Goal: Task Accomplishment & Management: Manage account settings

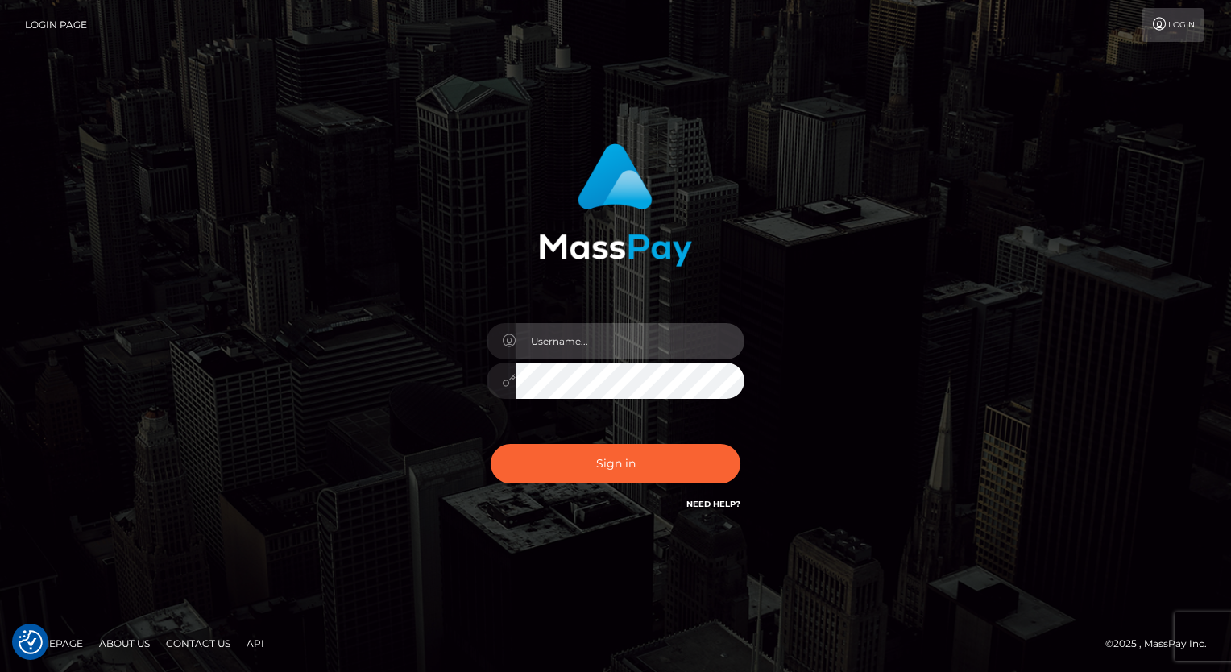
click at [586, 343] on input "text" at bounding box center [630, 341] width 229 height 36
type input "[PERSON_NAME].luminaryplay"
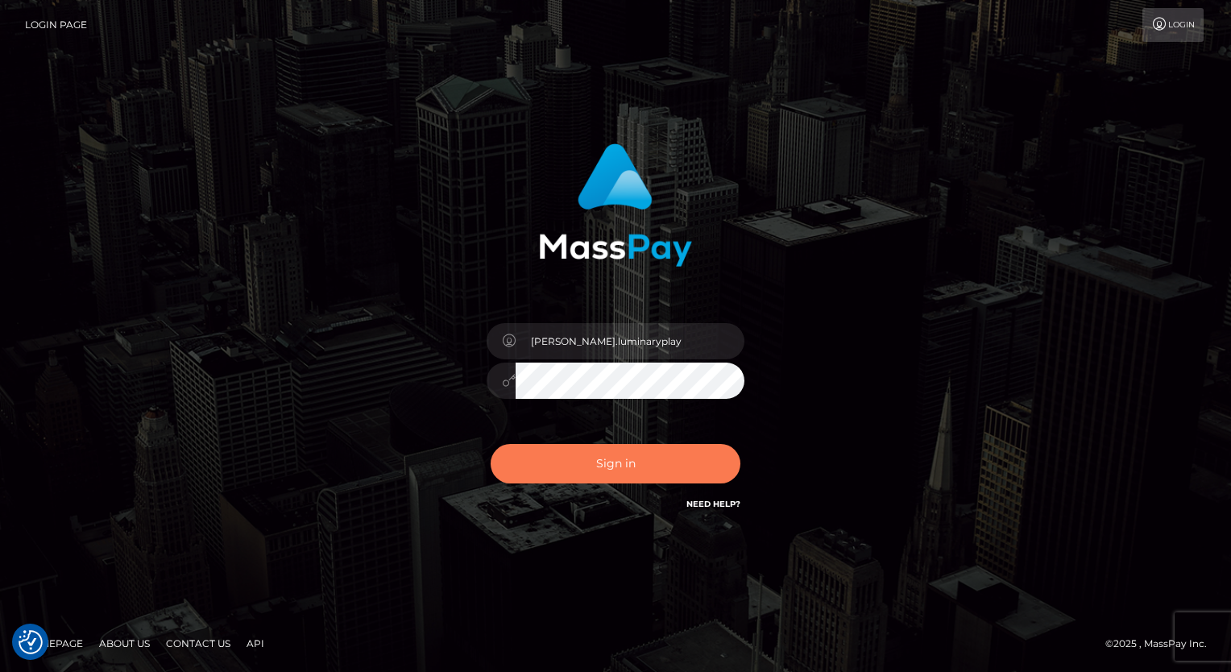
click at [609, 464] on button "Sign in" at bounding box center [616, 463] width 250 height 39
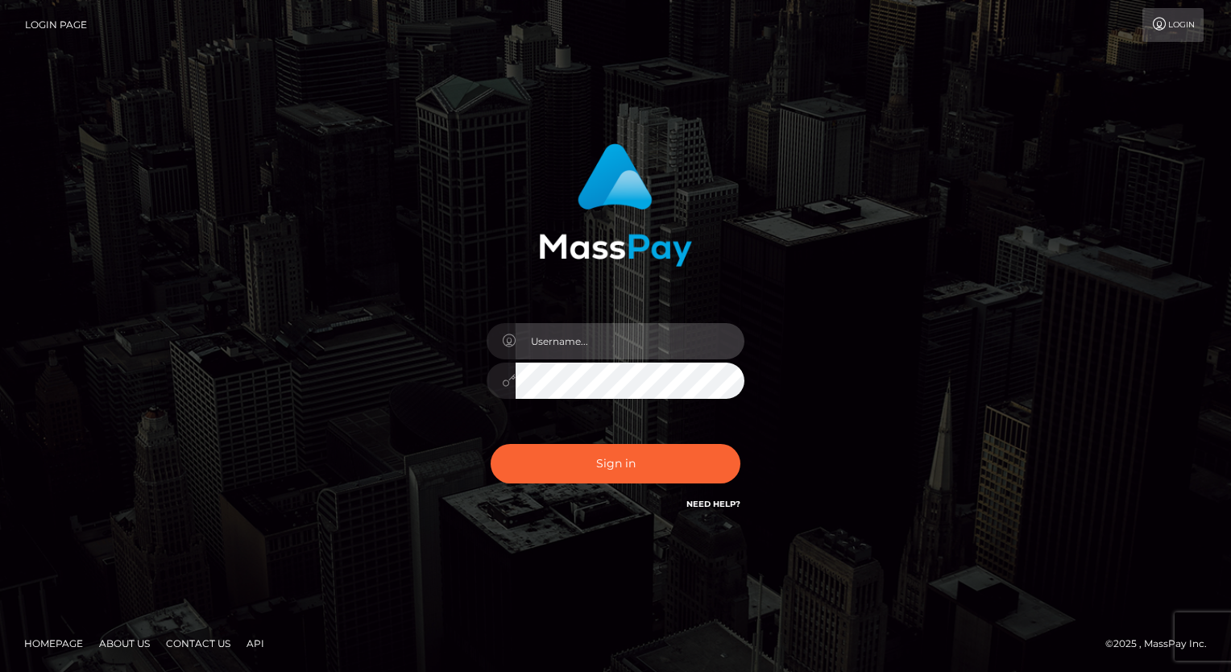
click at [600, 334] on input "text" at bounding box center [630, 341] width 229 height 36
type input "[PERSON_NAME].luminaryplay"
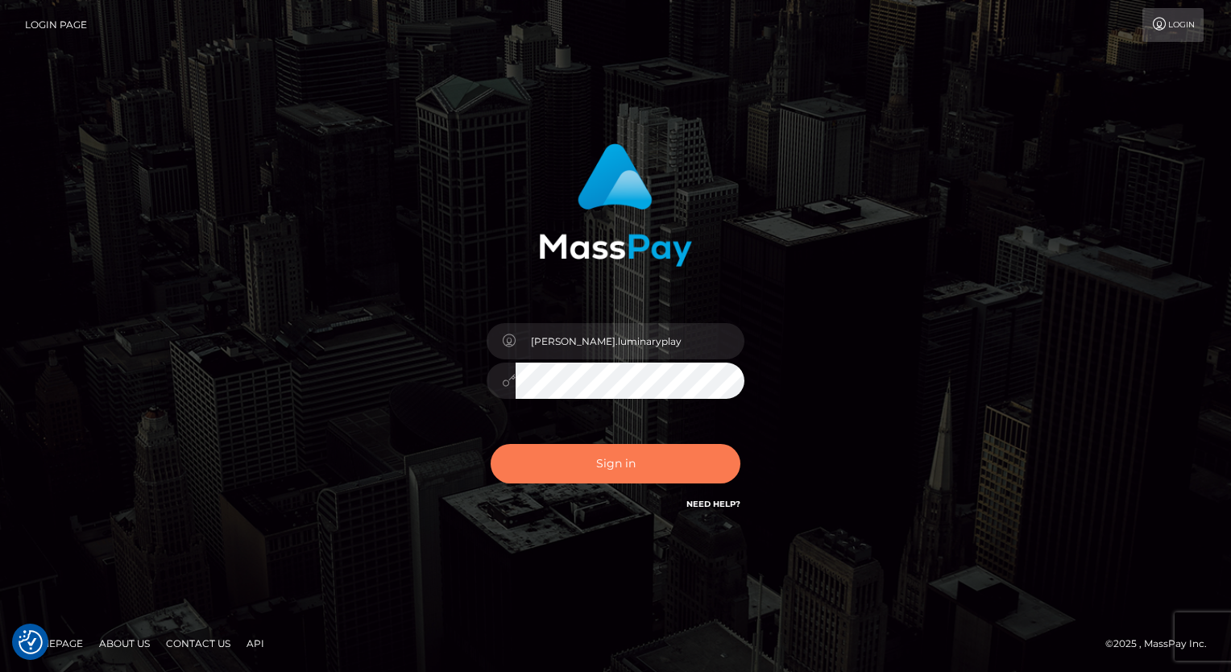
click at [623, 469] on button "Sign in" at bounding box center [616, 463] width 250 height 39
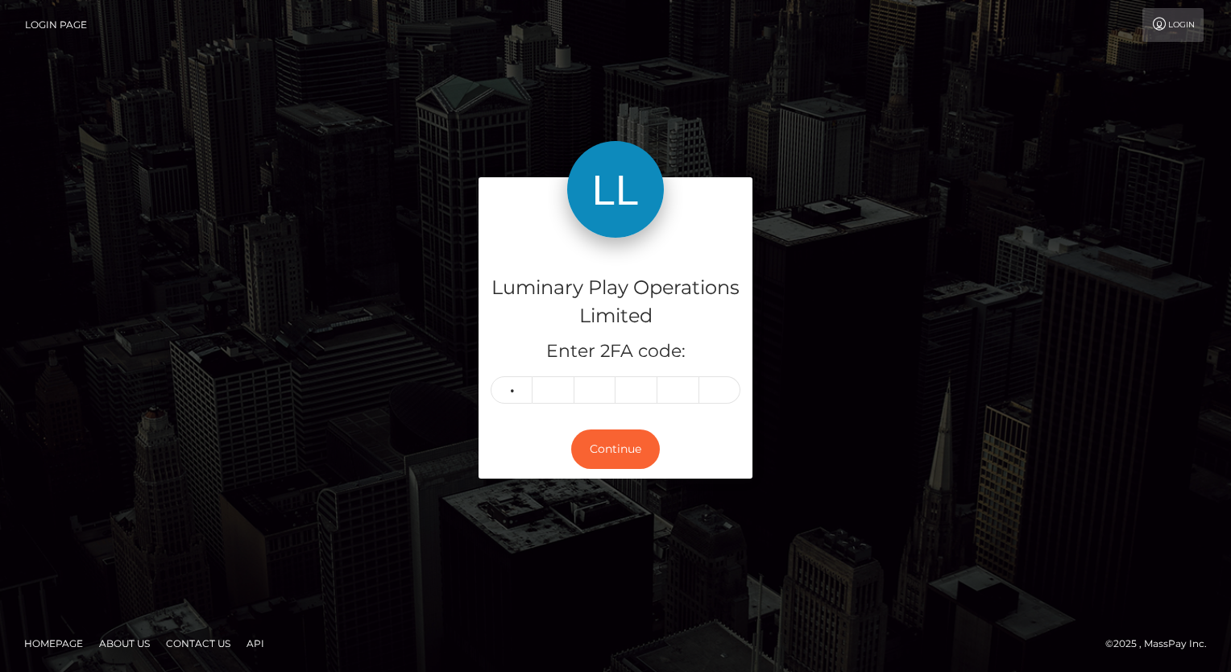
type input "3"
type input "4"
type input "8"
type input "7"
type input "6"
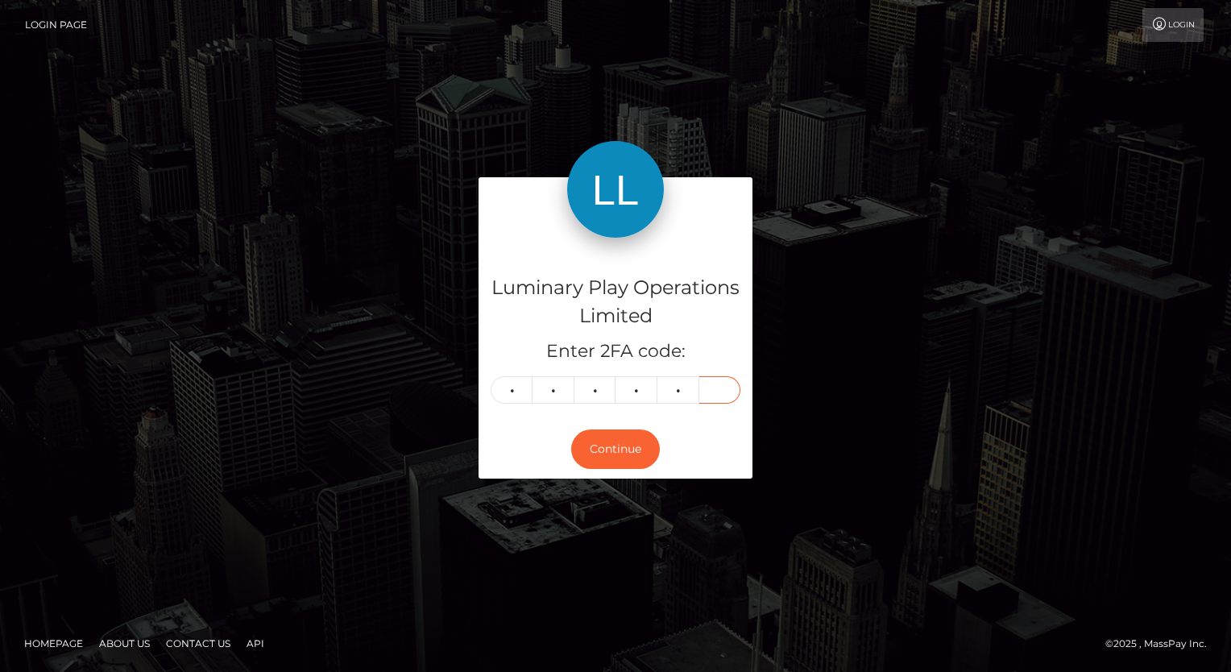
type input "9"
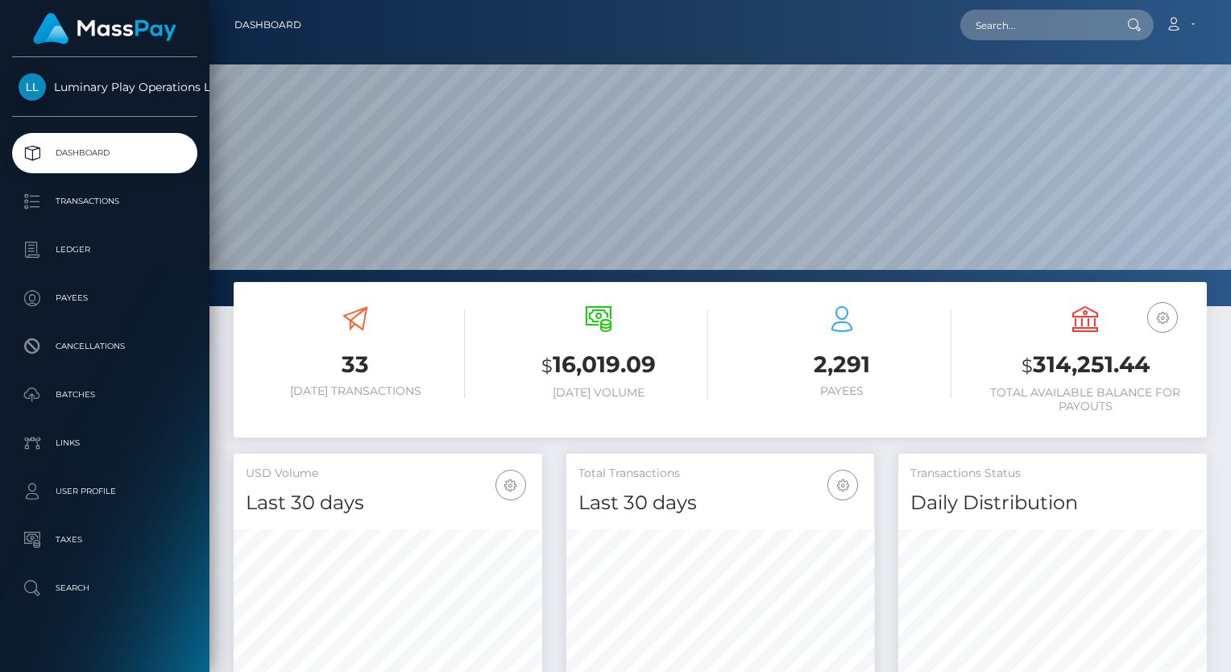
scroll to position [285, 309]
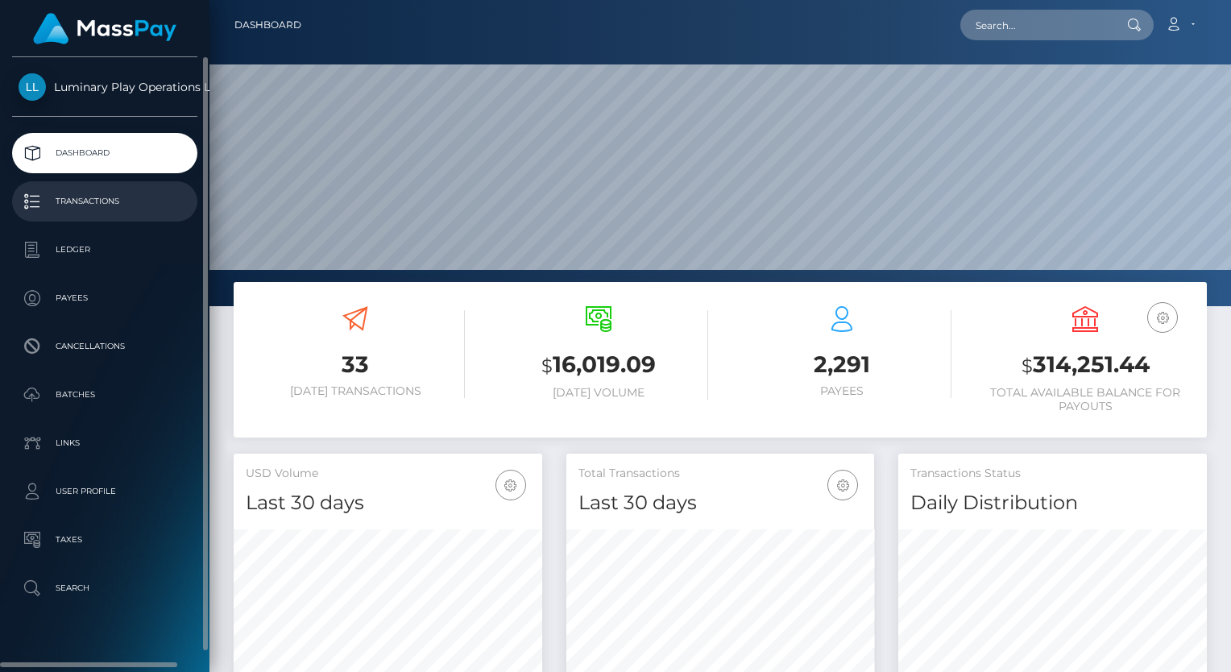
click at [102, 204] on p "Transactions" at bounding box center [105, 201] width 172 height 24
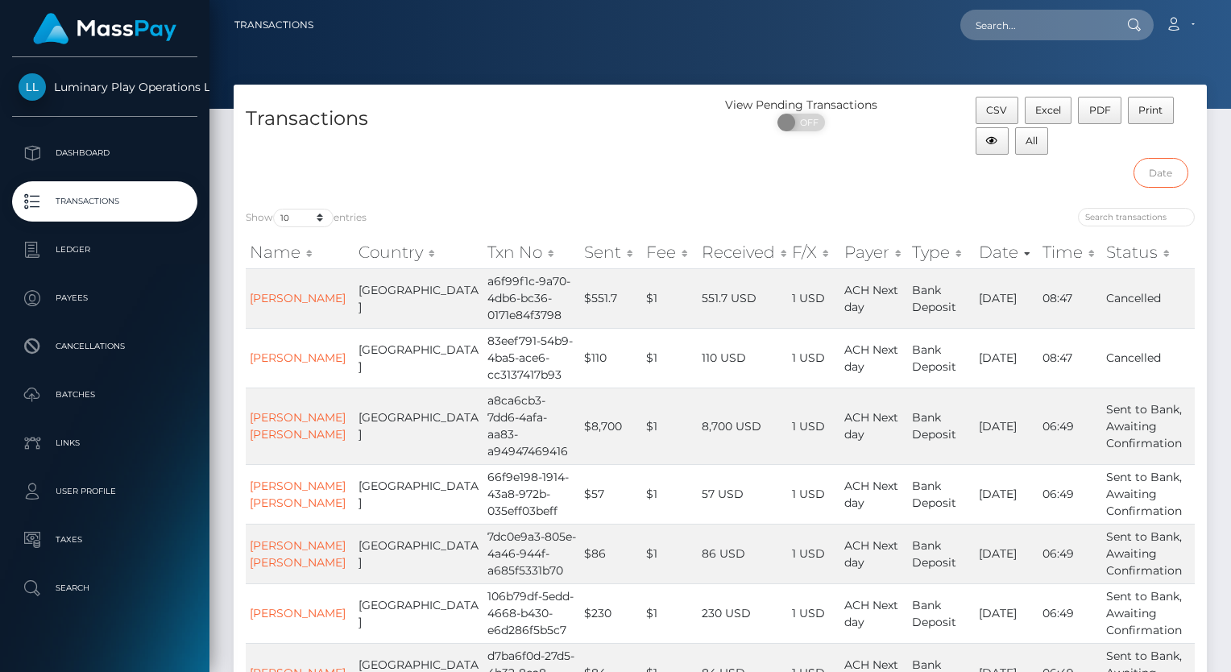
click at [1162, 172] on input "text" at bounding box center [1161, 173] width 55 height 30
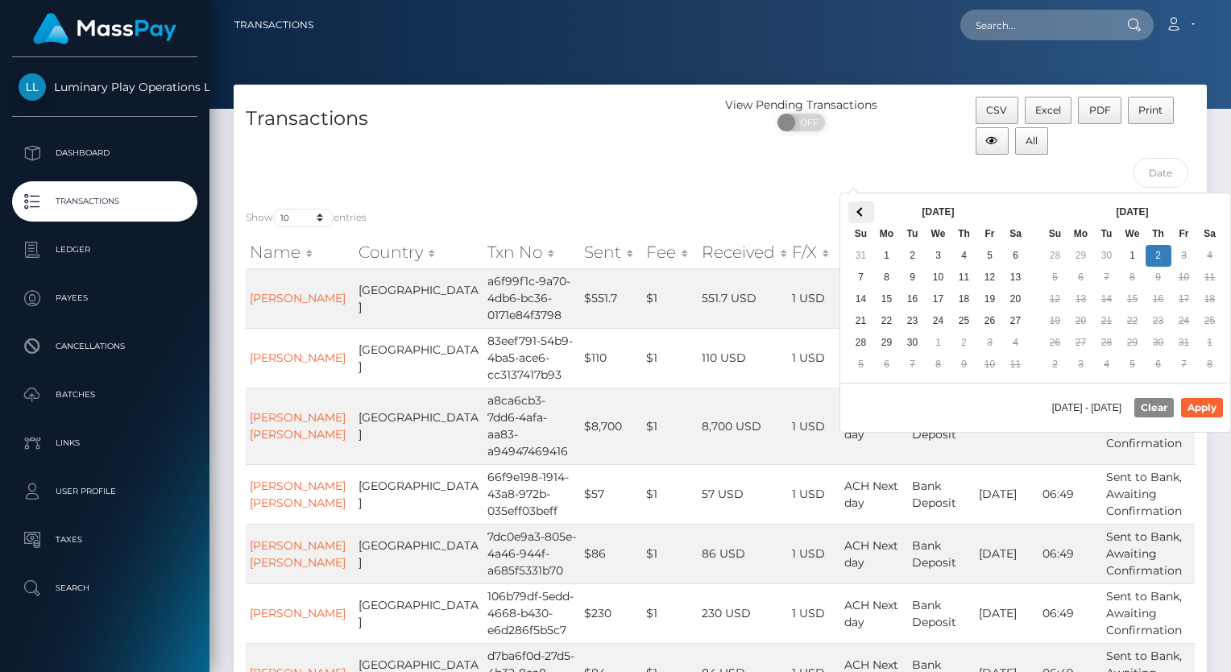
click at [858, 212] on span at bounding box center [860, 212] width 9 height 9
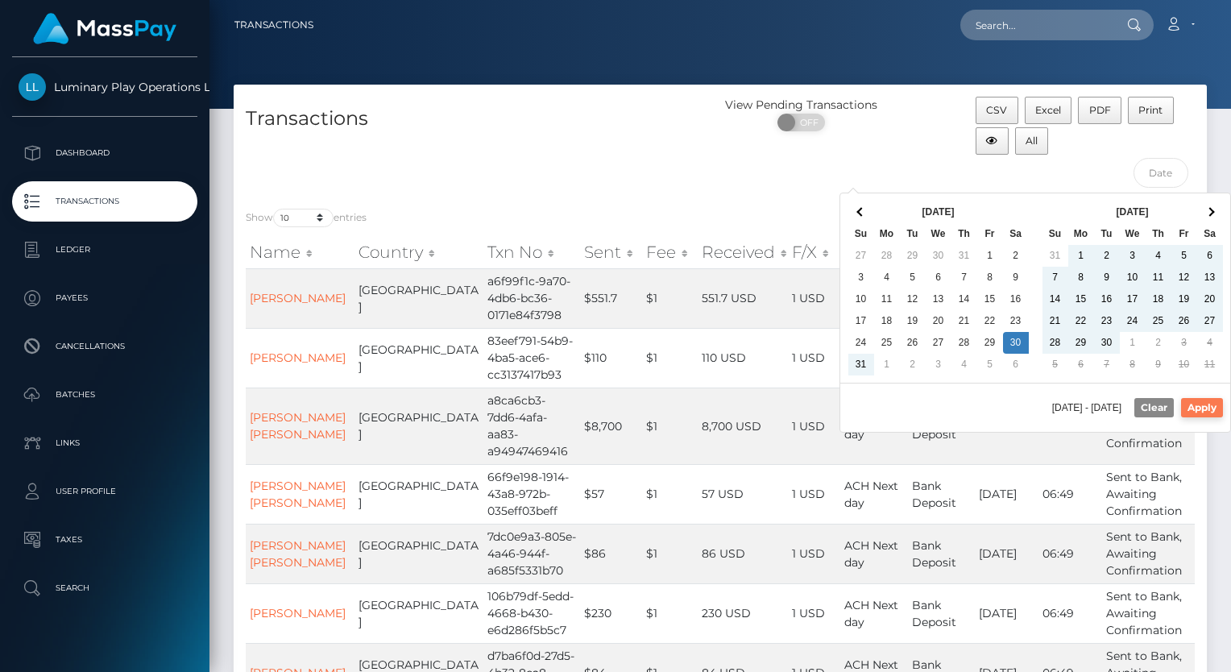
click at [1209, 407] on button "Apply" at bounding box center [1202, 407] width 42 height 19
type input "08/30/2025 - 10/02/2025"
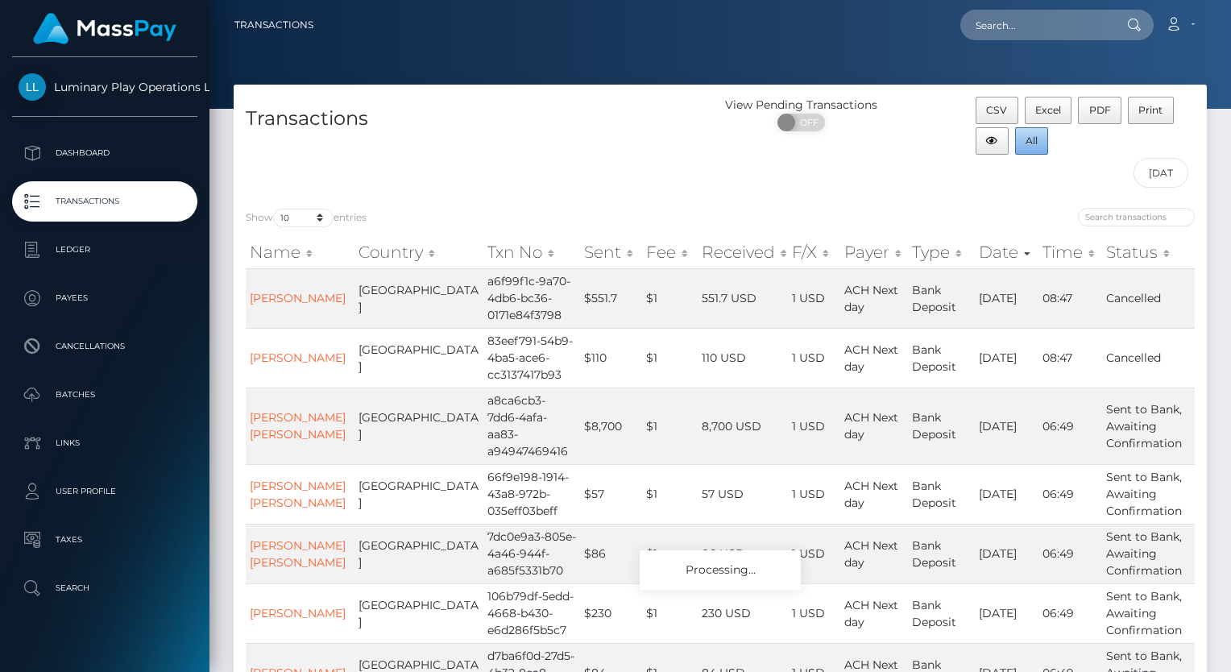
click at [1031, 137] on span "All" at bounding box center [1032, 141] width 12 height 12
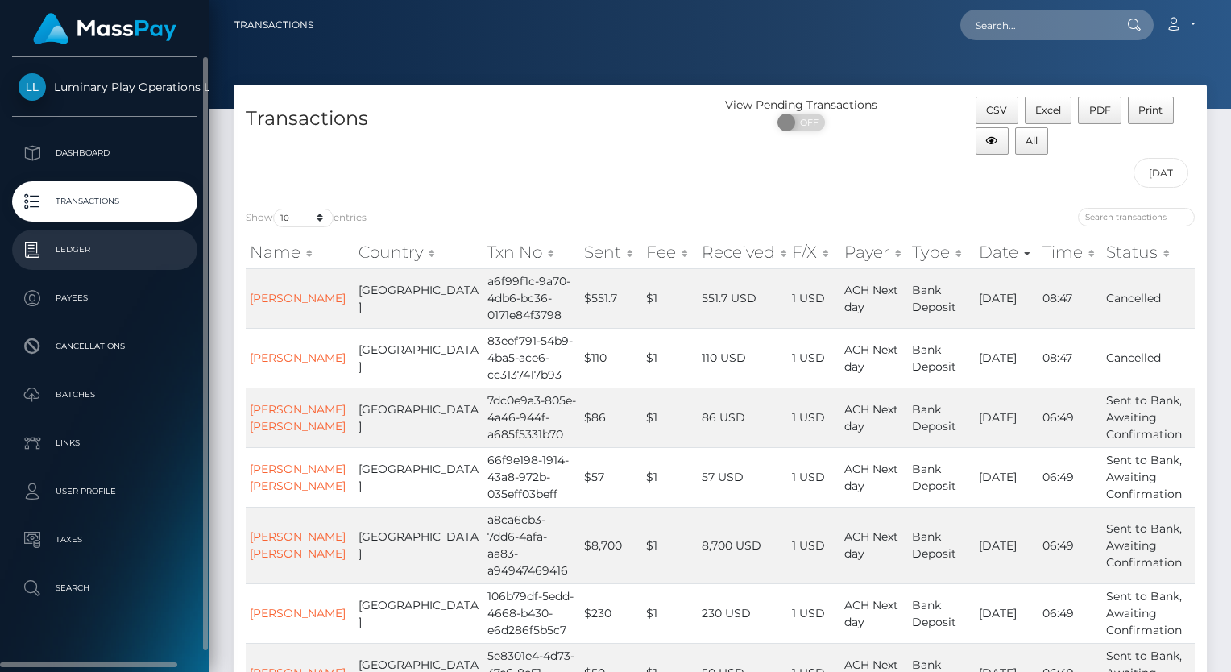
click at [81, 255] on p "Ledger" at bounding box center [105, 250] width 172 height 24
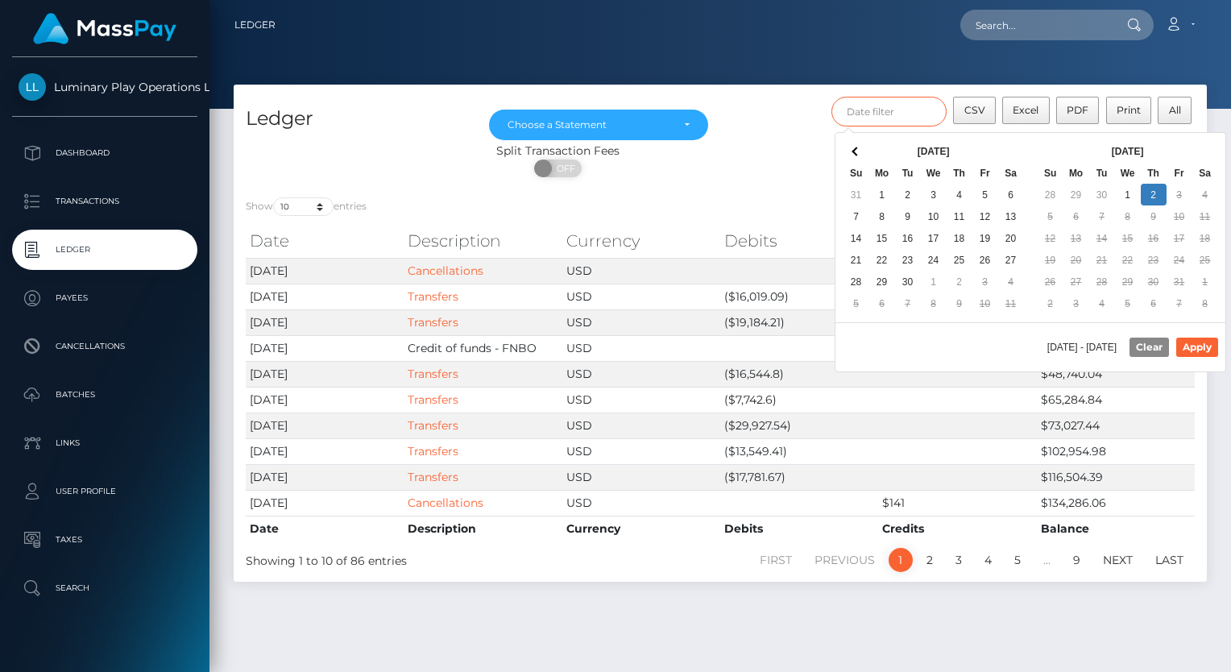
click at [889, 111] on input "text" at bounding box center [889, 112] width 116 height 30
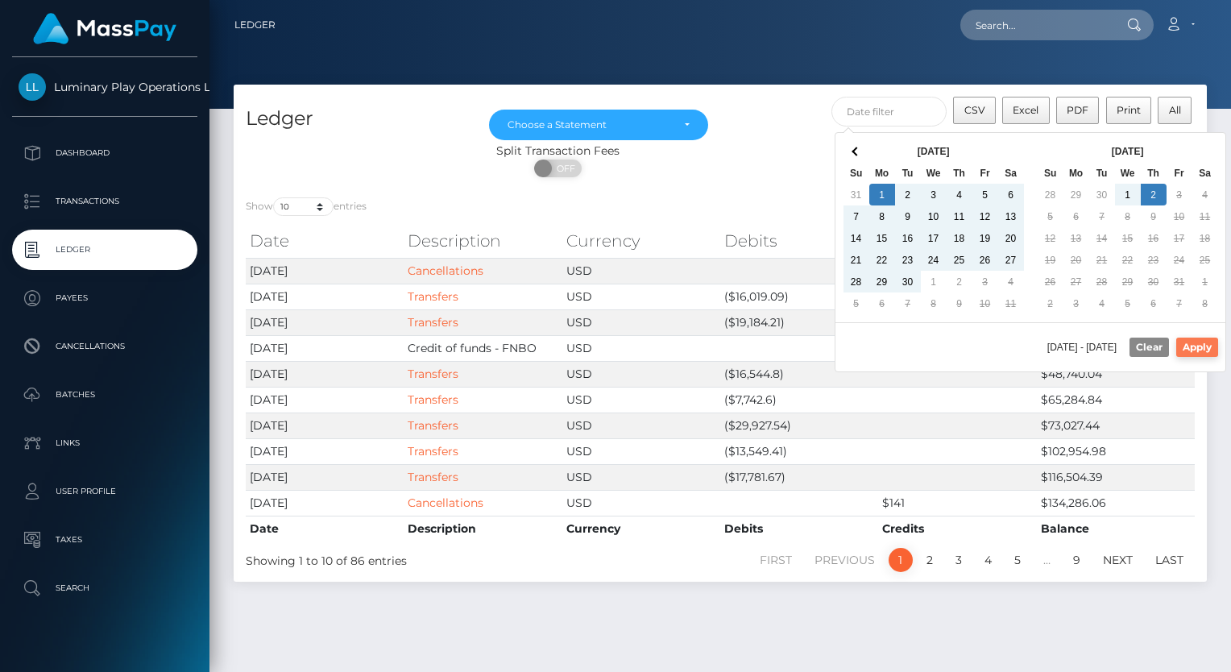
click at [1211, 342] on button "Apply" at bounding box center [1197, 347] width 42 height 19
type input "[DATE] - [DATE]"
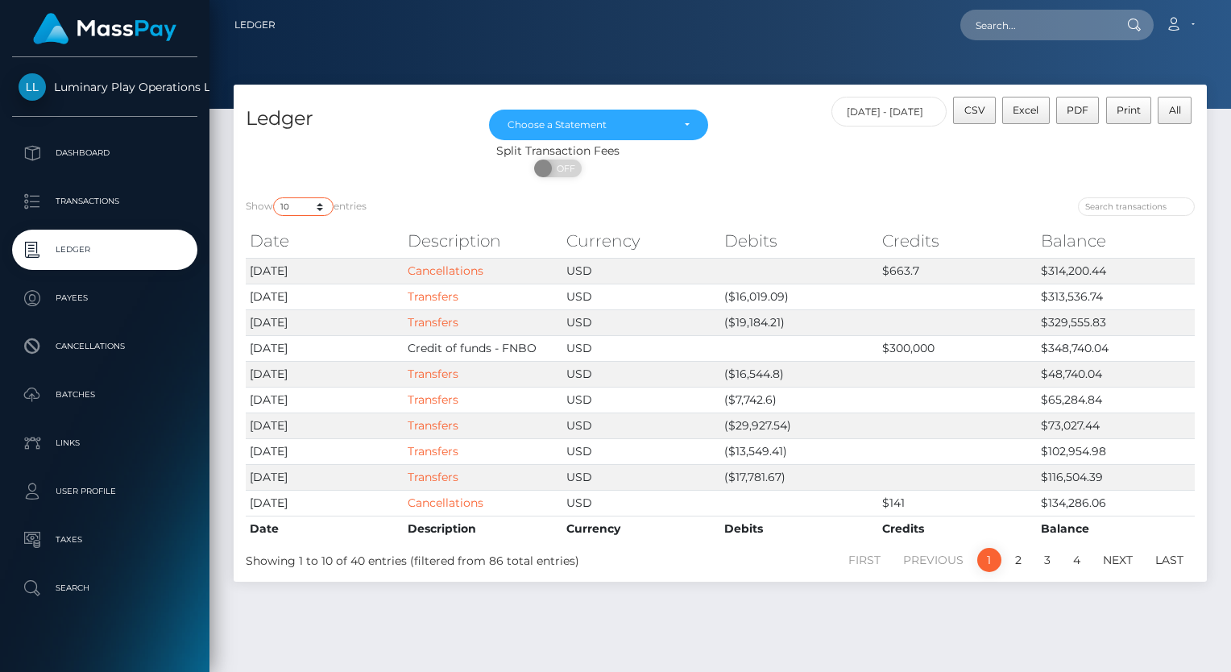
click at [319, 209] on select "10 25 50 100 250" at bounding box center [303, 206] width 60 height 19
select select "100"
click at [275, 198] on select "10 25 50 100 250" at bounding box center [303, 206] width 60 height 19
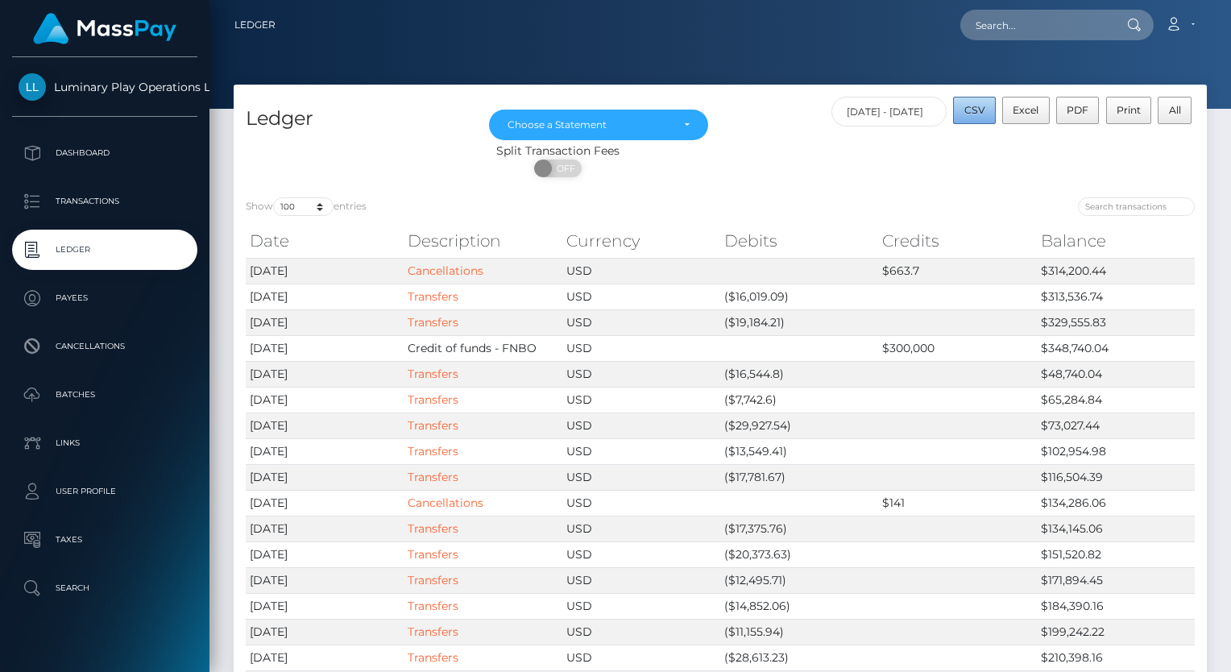
click at [979, 110] on span "CSV" at bounding box center [974, 110] width 21 height 12
click at [752, 66] on div at bounding box center [720, 54] width 1022 height 109
click at [677, 127] on div "Choose a Statement" at bounding box center [599, 124] width 182 height 13
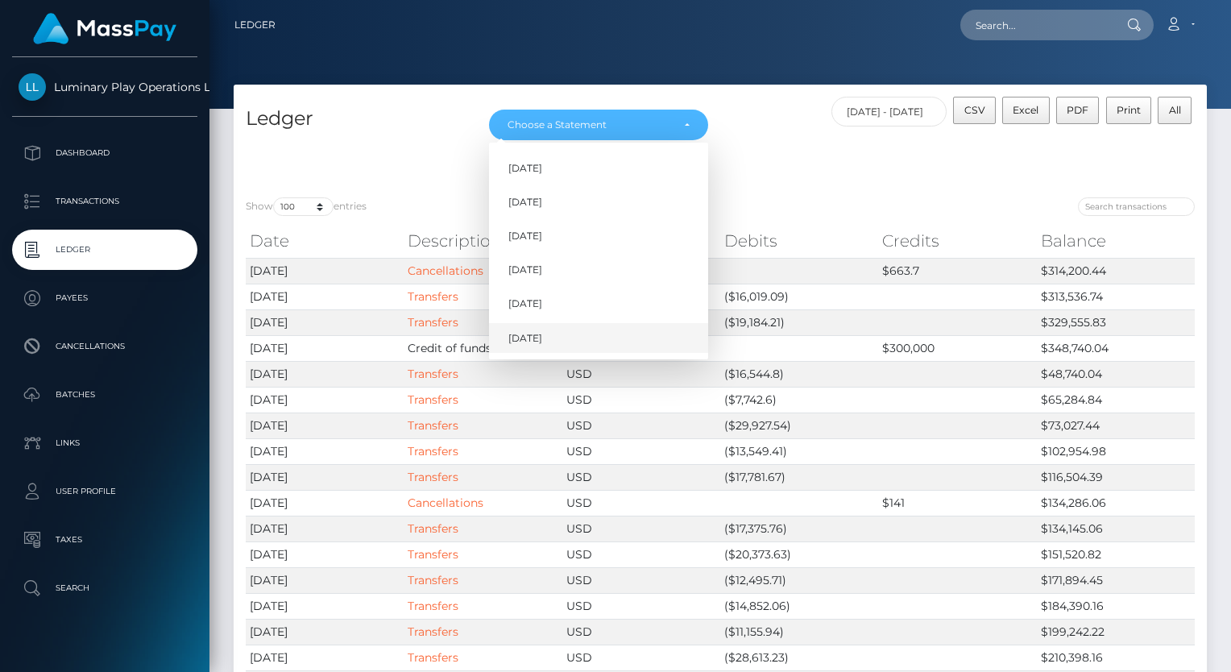
click at [537, 338] on span "[DATE]" at bounding box center [525, 338] width 34 height 15
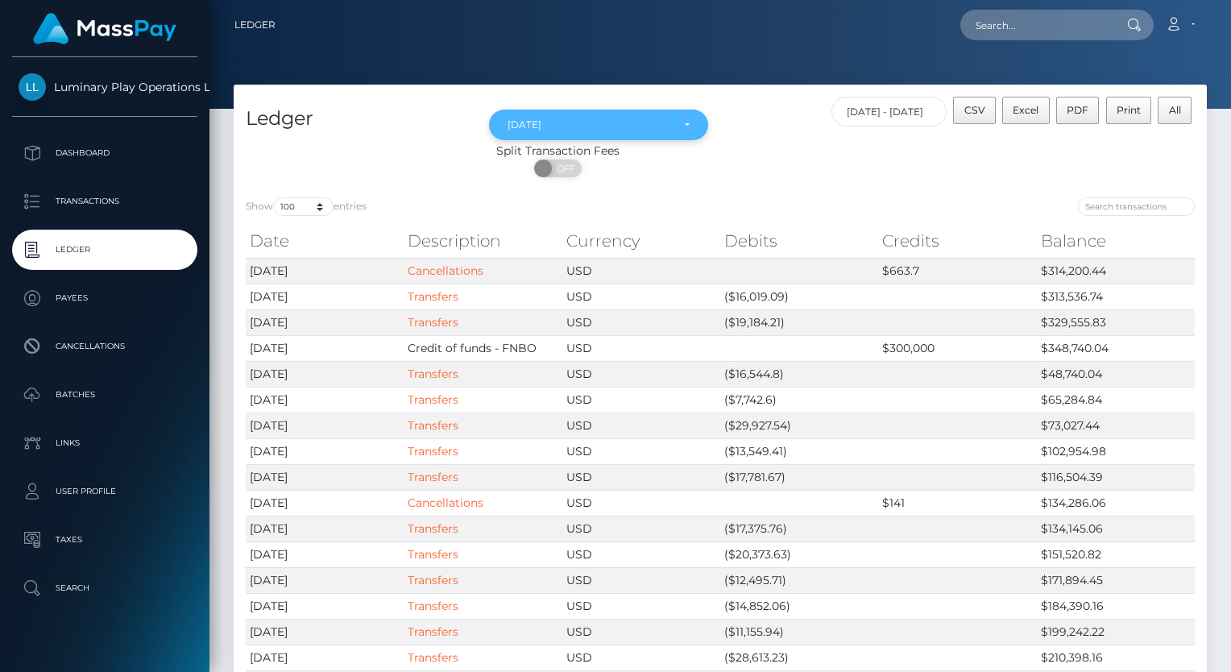
click at [677, 134] on div "[DATE]" at bounding box center [598, 125] width 219 height 31
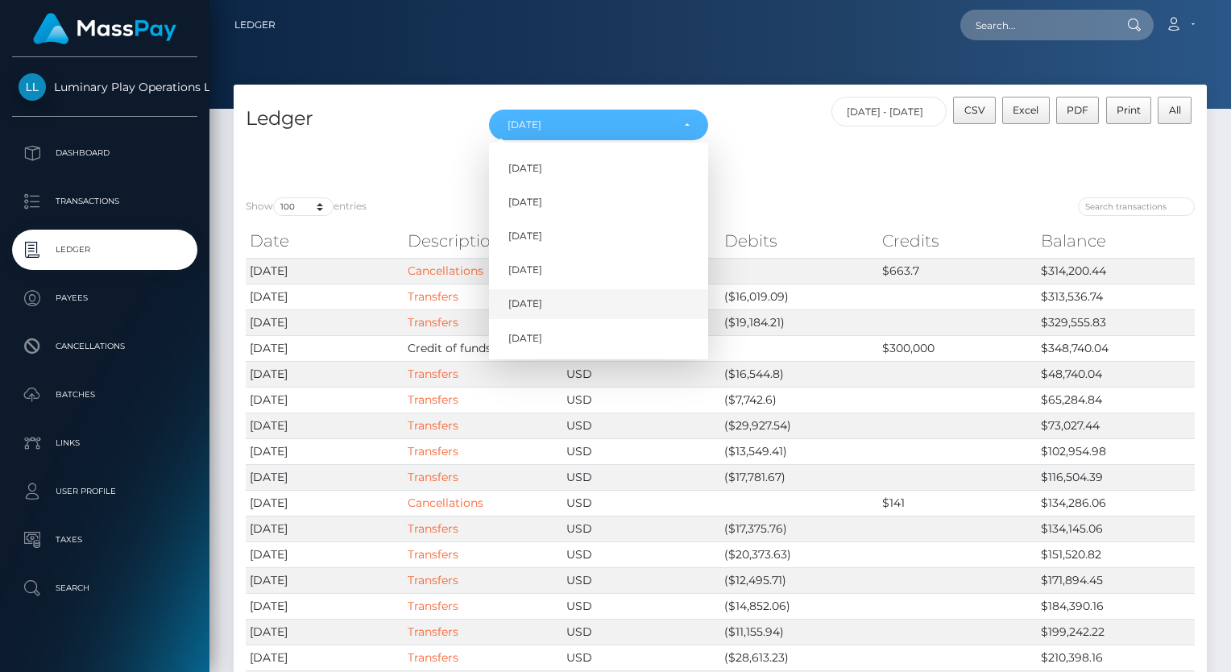
click at [542, 302] on span "[DATE]" at bounding box center [525, 304] width 34 height 15
select select "[DATE]"
